Goal: Task Accomplishment & Management: Manage account settings

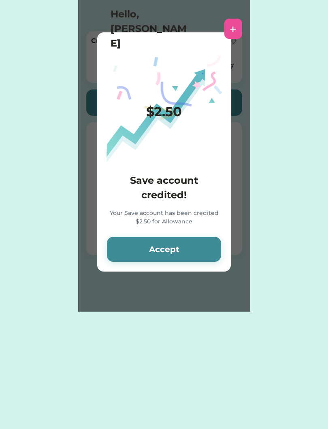
click at [179, 260] on button "Accept" at bounding box center [164, 249] width 114 height 25
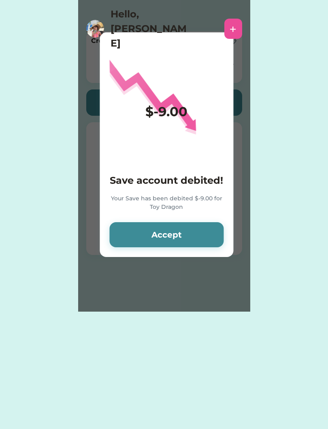
click at [181, 257] on div "$-9.00 Save account debited! Your Save has been debited $-9.00 for Toy Dragon A…" at bounding box center [167, 144] width 134 height 225
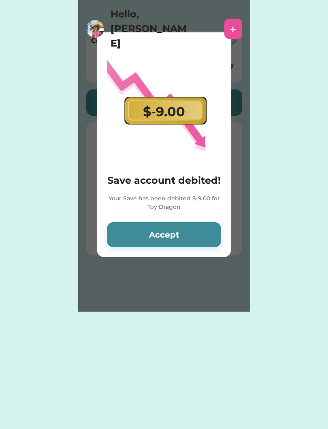
click at [191, 238] on button "Accept" at bounding box center [164, 234] width 114 height 25
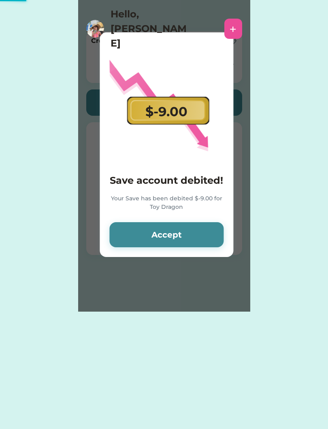
click at [191, 236] on button "Accept" at bounding box center [166, 234] width 114 height 25
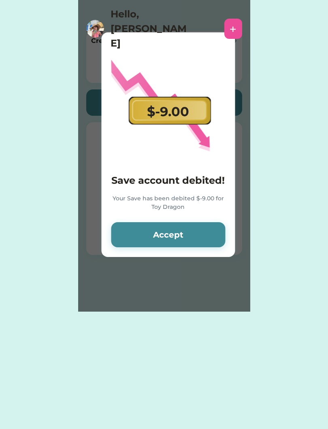
click at [195, 236] on button "Accept" at bounding box center [168, 234] width 114 height 25
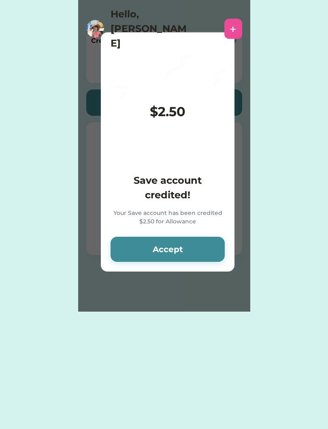
click at [199, 237] on button "Accept" at bounding box center [168, 249] width 114 height 25
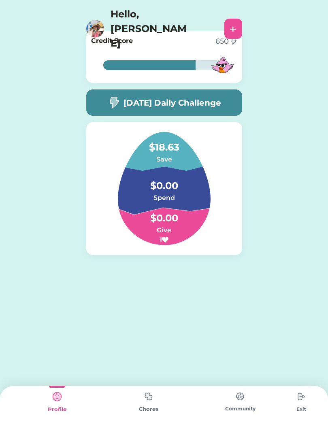
click at [196, 243] on h6 "1" at bounding box center [163, 240] width 81 height 10
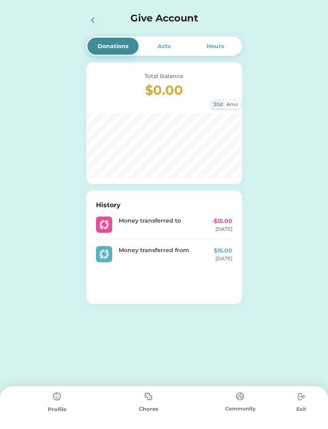
click at [169, 46] on div "Acts" at bounding box center [163, 46] width 13 height 9
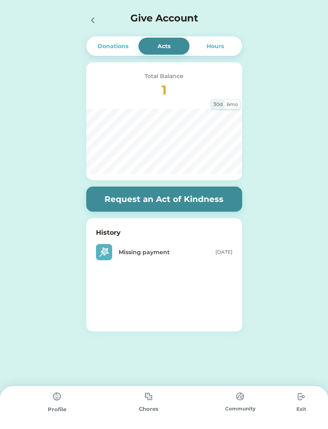
click at [130, 249] on div "Missing payment" at bounding box center [159, 252] width 81 height 9
click at [108, 252] on img at bounding box center [104, 252] width 10 height 10
click at [217, 52] on div "Hours" at bounding box center [214, 46] width 51 height 17
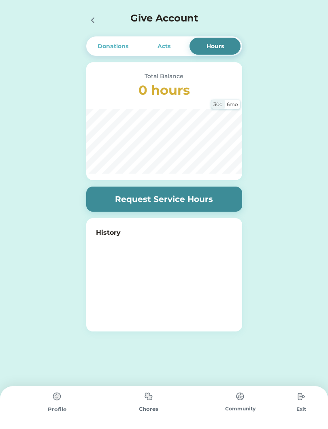
click at [50, 406] on div "Profile" at bounding box center [56, 410] width 91 height 8
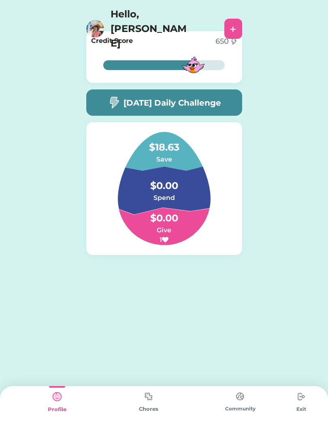
click at [50, 408] on div "Profile" at bounding box center [56, 410] width 91 height 8
click at [132, 19] on h4 "Hello, [PERSON_NAME]" at bounding box center [151, 29] width 81 height 44
click at [229, 21] on div "+" at bounding box center [233, 29] width 18 height 20
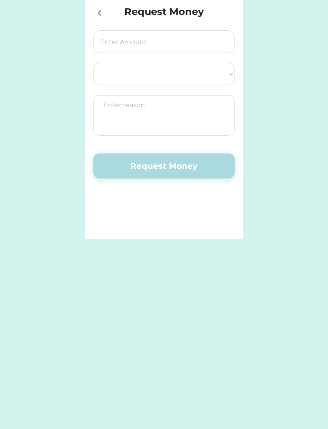
select select ""PLACEHOLDER_1427118222253""
click at [94, 16] on div at bounding box center [99, 12] width 12 height 12
